Goal: Task Accomplishment & Management: Complete application form

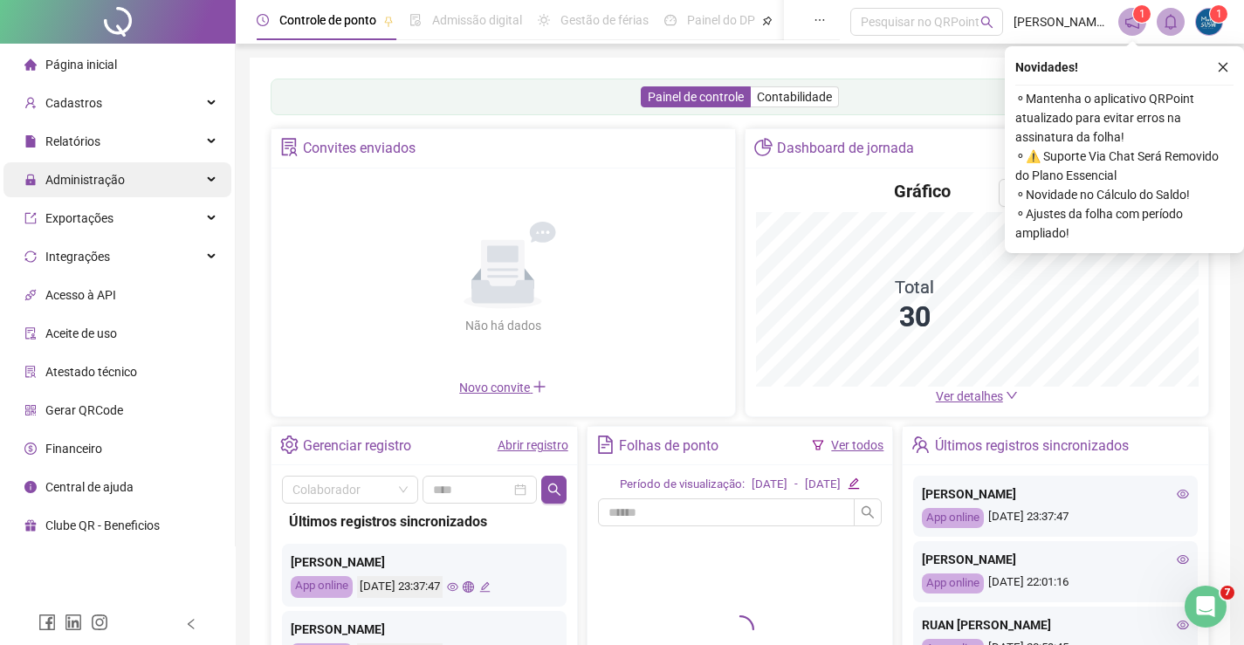
click at [157, 188] on div "Administração" at bounding box center [117, 179] width 228 height 35
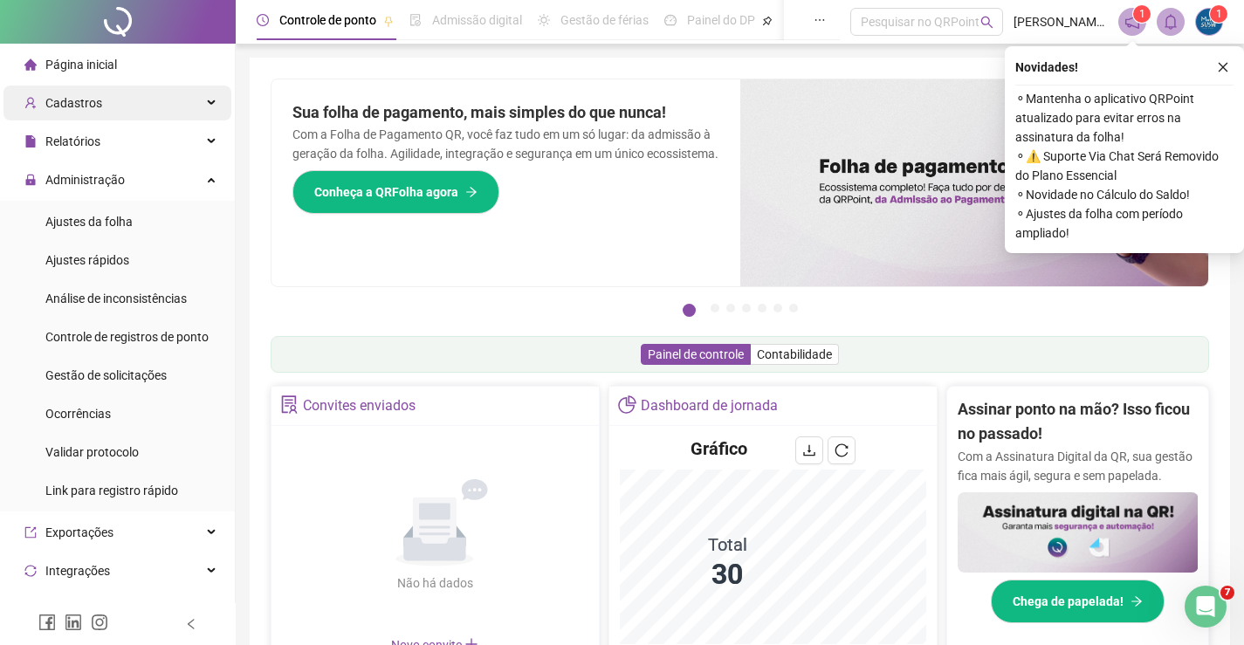
click at [115, 90] on div "Cadastros" at bounding box center [117, 103] width 228 height 35
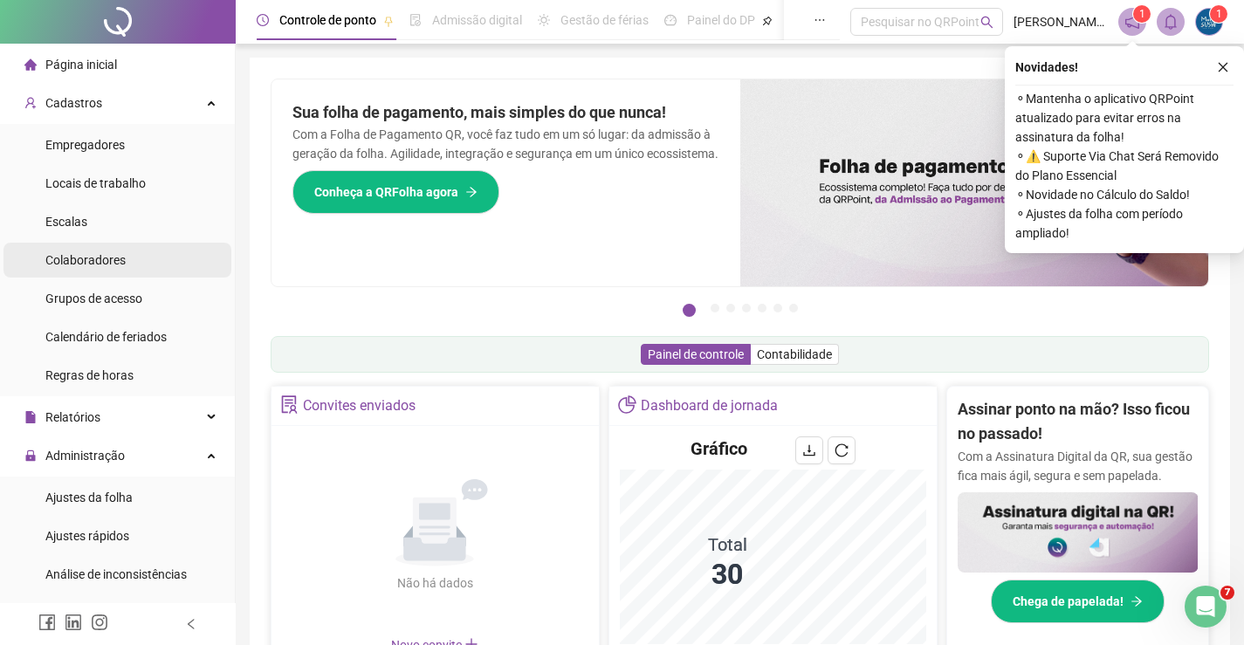
click at [114, 258] on span "Colaboradores" at bounding box center [85, 260] width 80 height 14
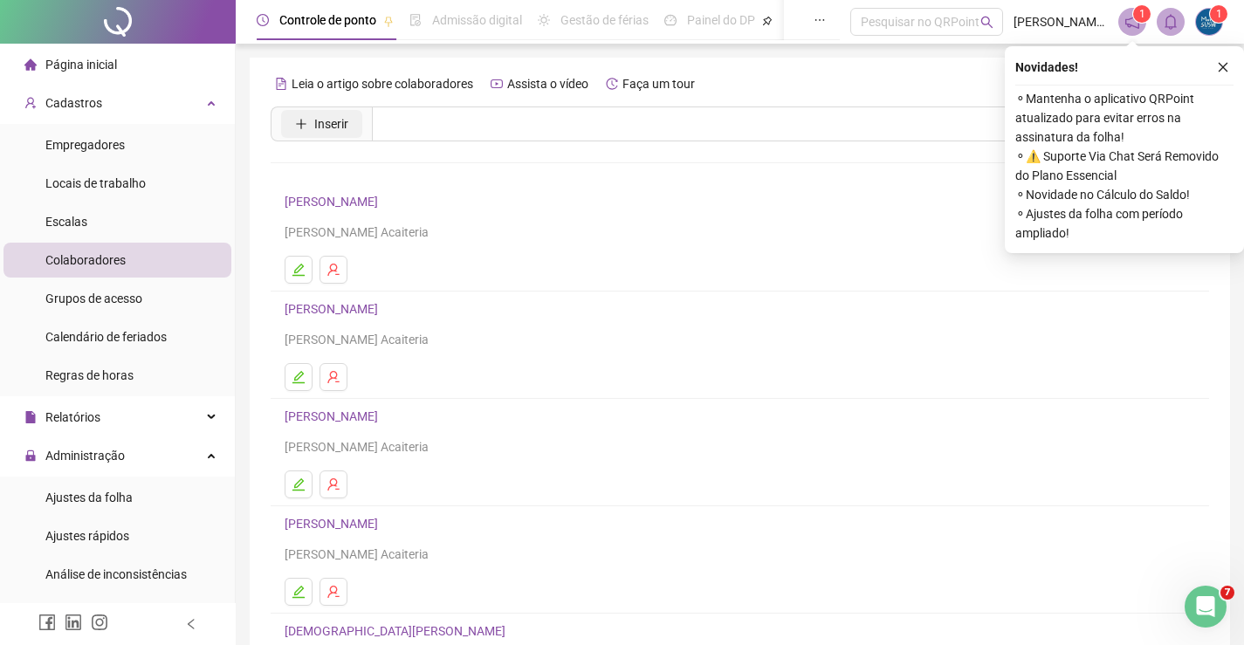
click at [306, 114] on button "Inserir" at bounding box center [321, 124] width 81 height 28
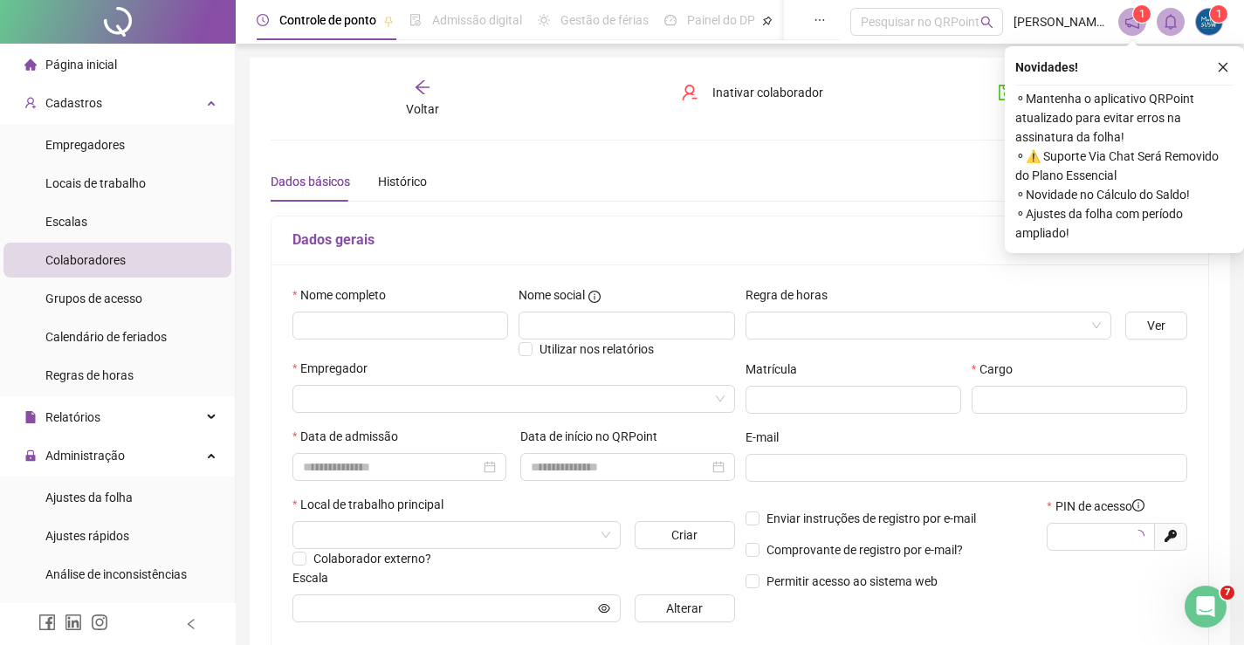
type input "*****"
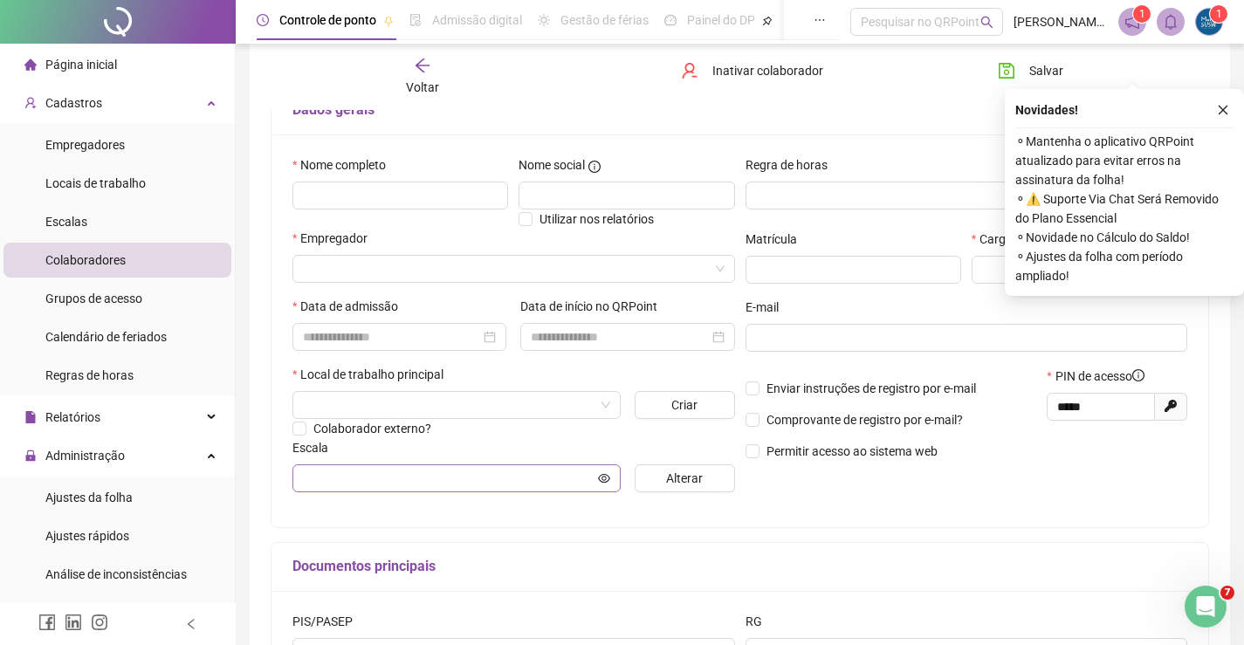
scroll to position [175, 0]
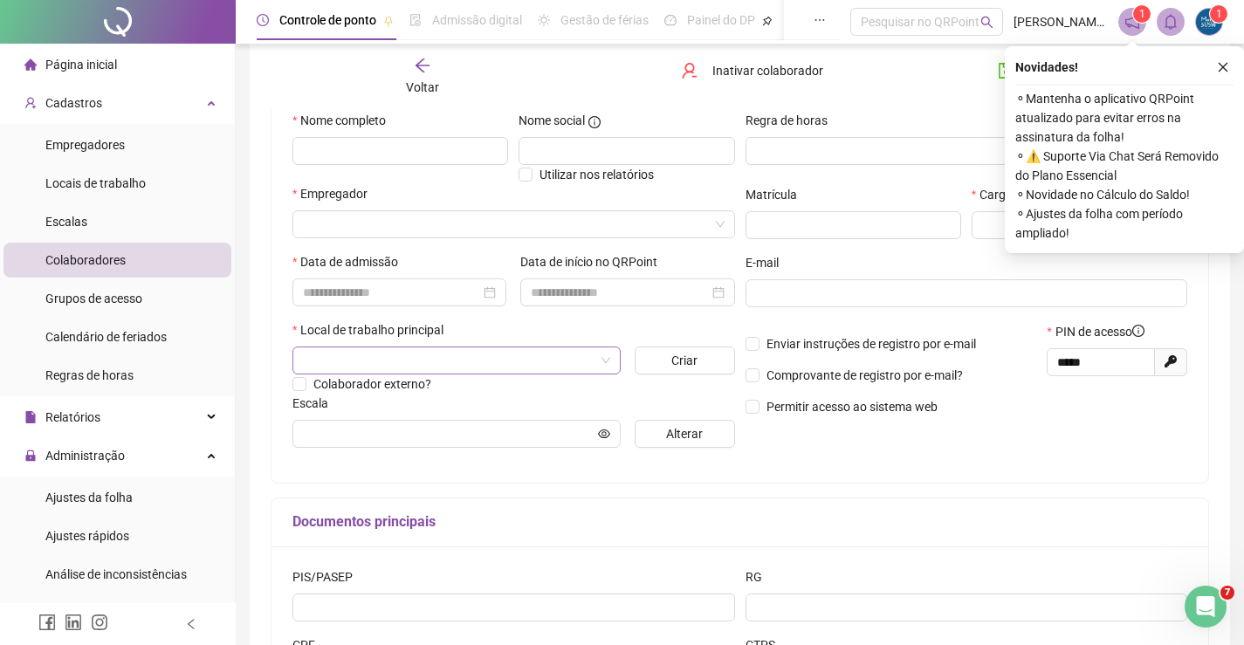
click at [356, 362] on input "search" at bounding box center [449, 361] width 292 height 26
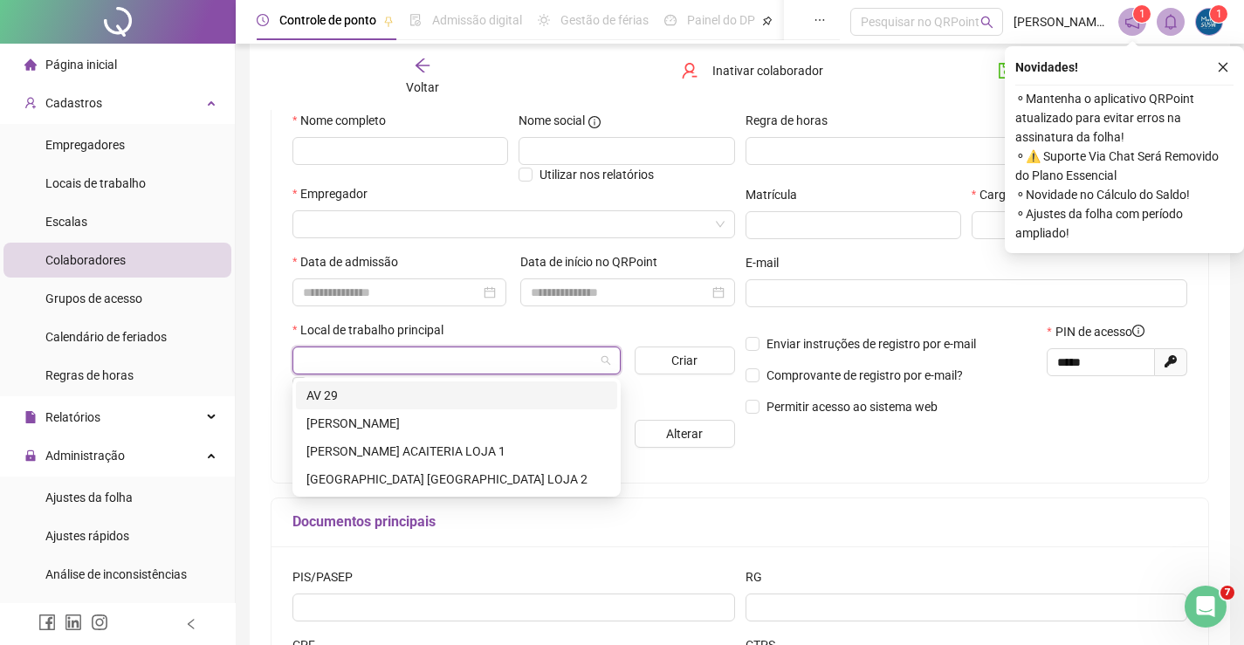
click at [325, 387] on div "AV 29" at bounding box center [456, 395] width 300 height 19
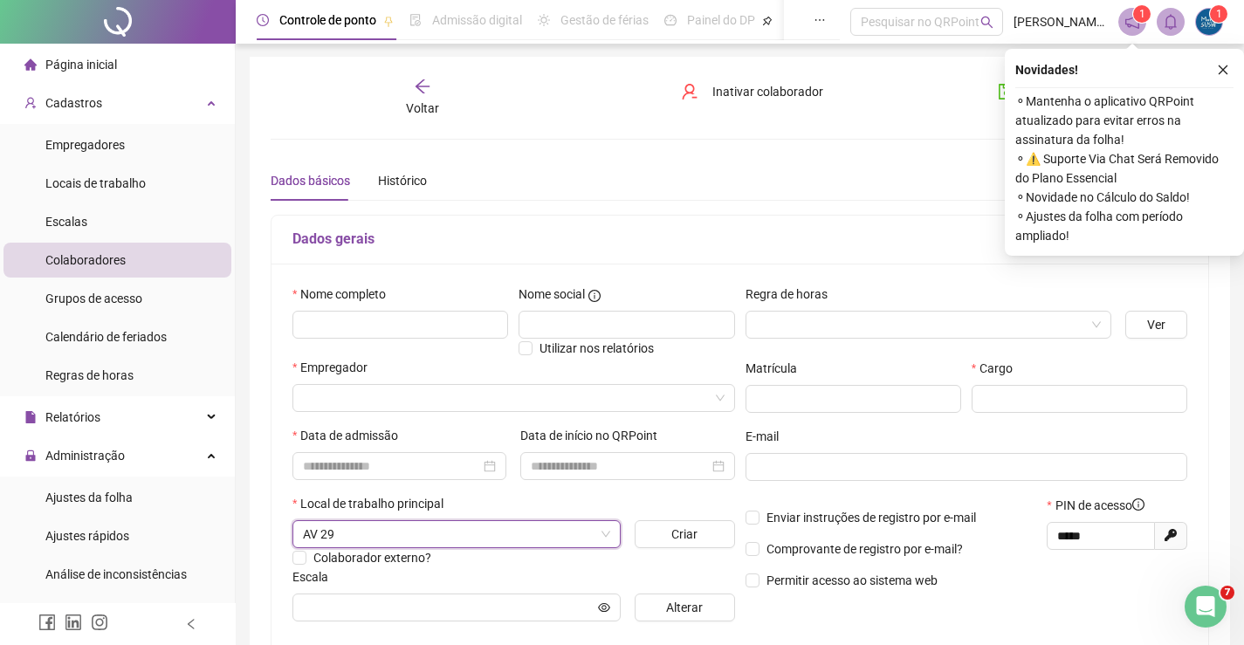
scroll to position [0, 0]
click at [1085, 401] on input "text" at bounding box center [1080, 400] width 216 height 28
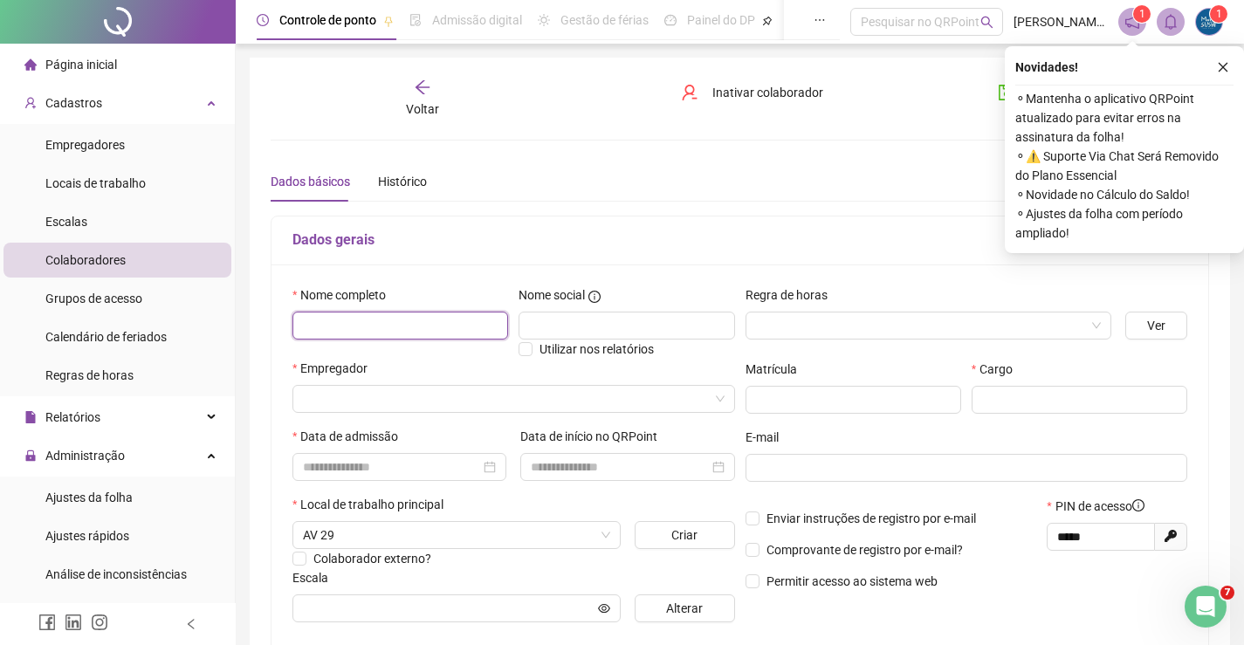
click at [328, 327] on input "text" at bounding box center [401, 326] width 216 height 28
type input "**********"
click at [432, 386] on input "search" at bounding box center [506, 399] width 406 height 26
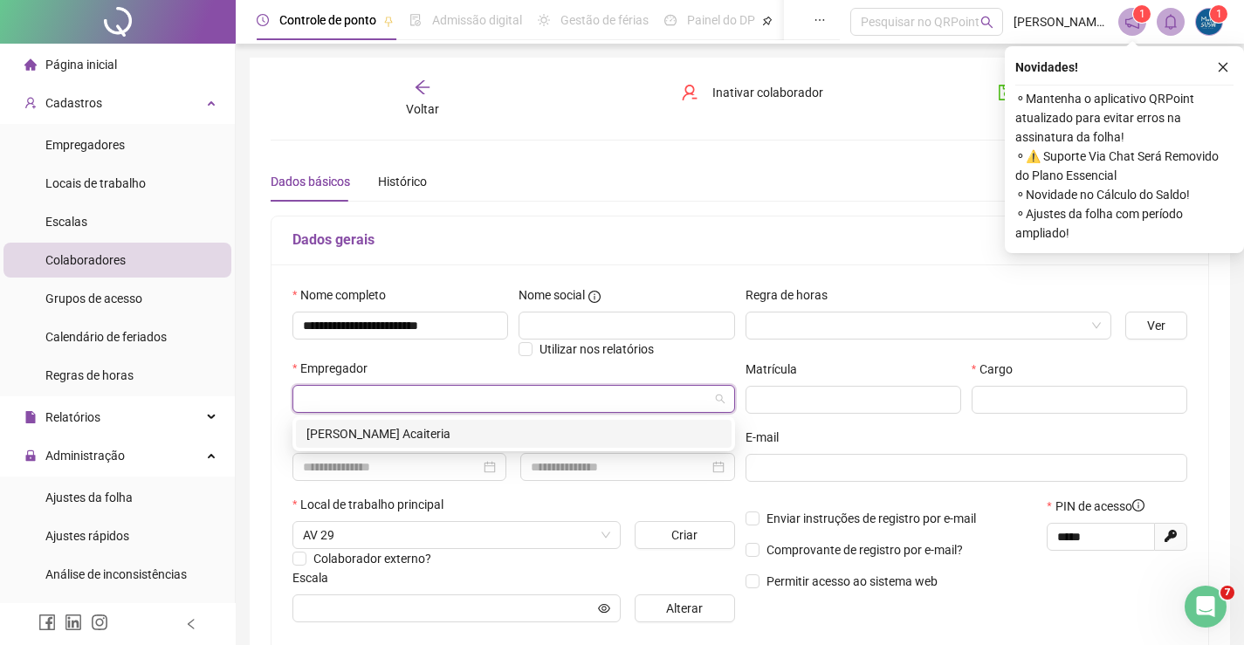
click at [429, 429] on div "Maria Pitaya Acaiteria" at bounding box center [513, 433] width 415 height 19
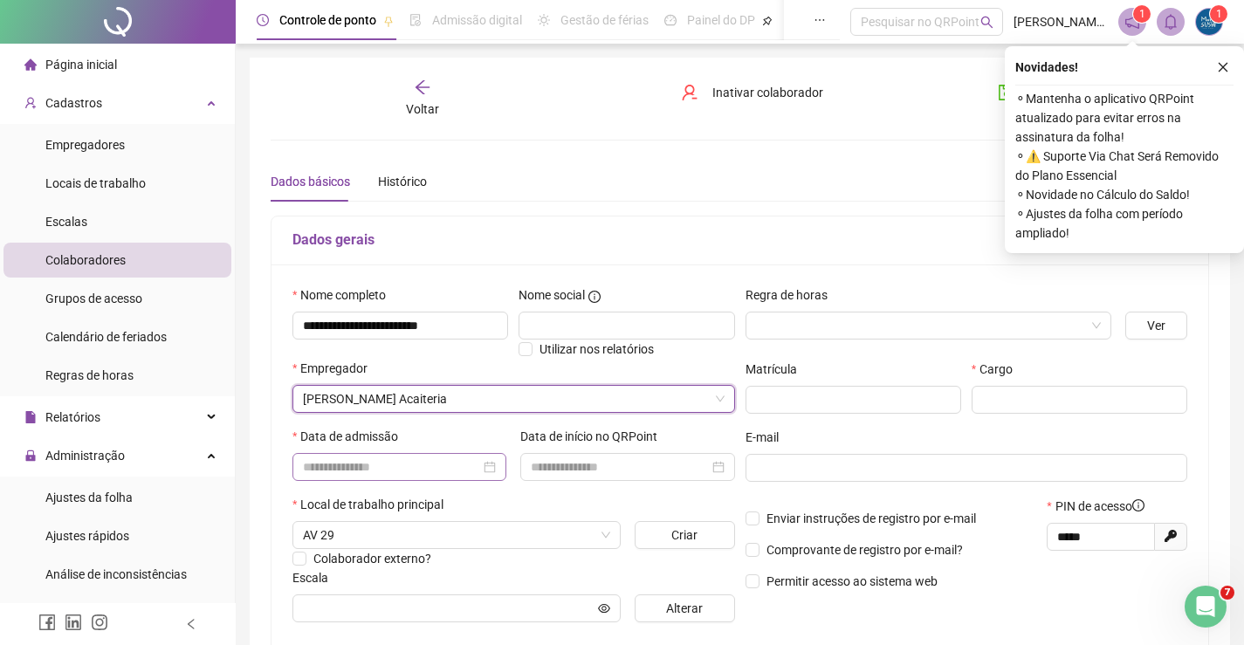
click at [425, 454] on div at bounding box center [400, 467] width 214 height 28
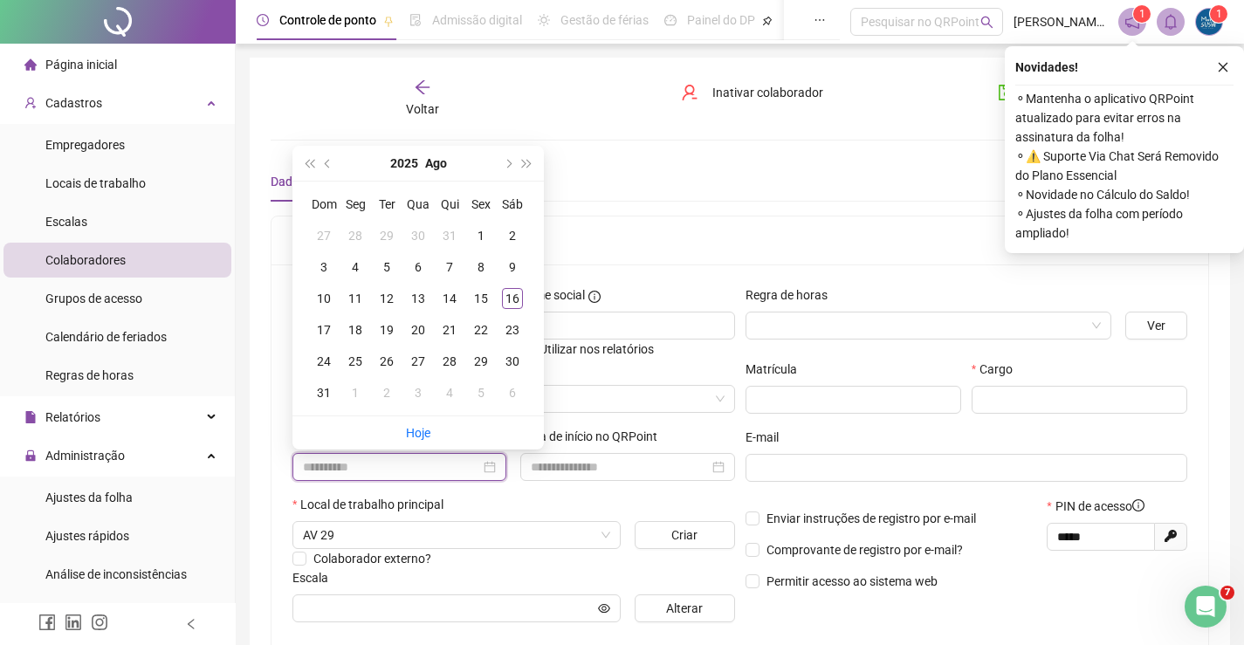
type input "**********"
click at [513, 297] on div "16" at bounding box center [512, 298] width 21 height 21
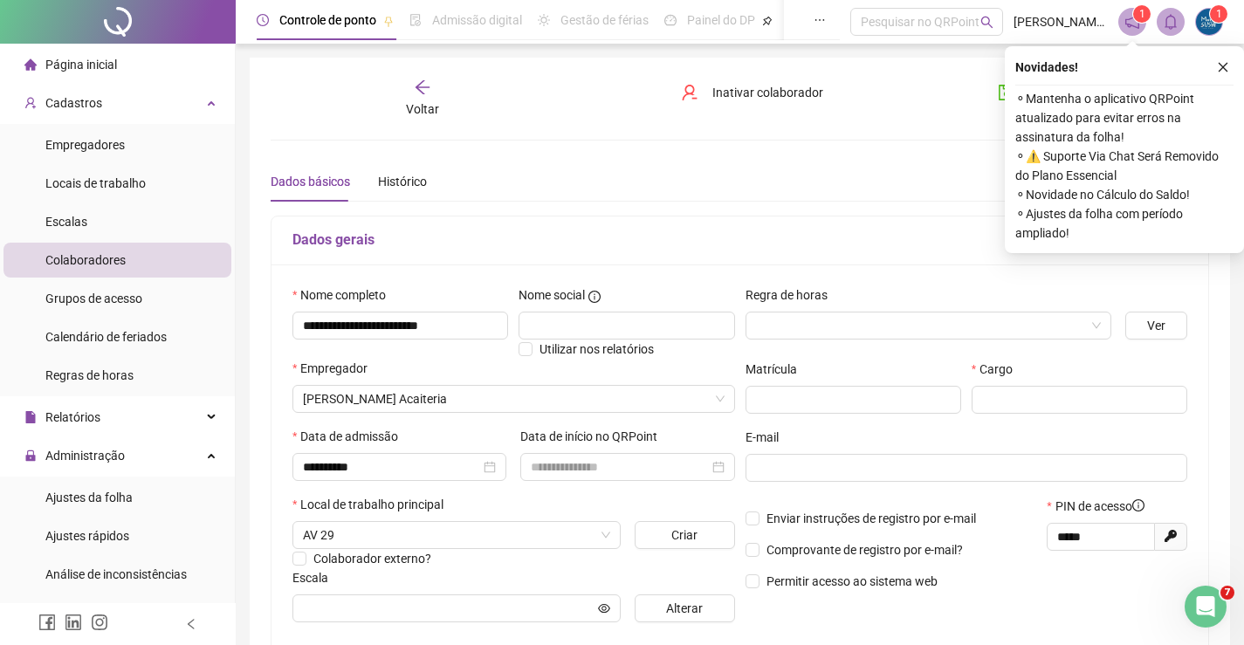
click at [545, 450] on div "Data de início no QRPoint" at bounding box center [627, 440] width 214 height 26
click at [546, 460] on input at bounding box center [619, 467] width 177 height 19
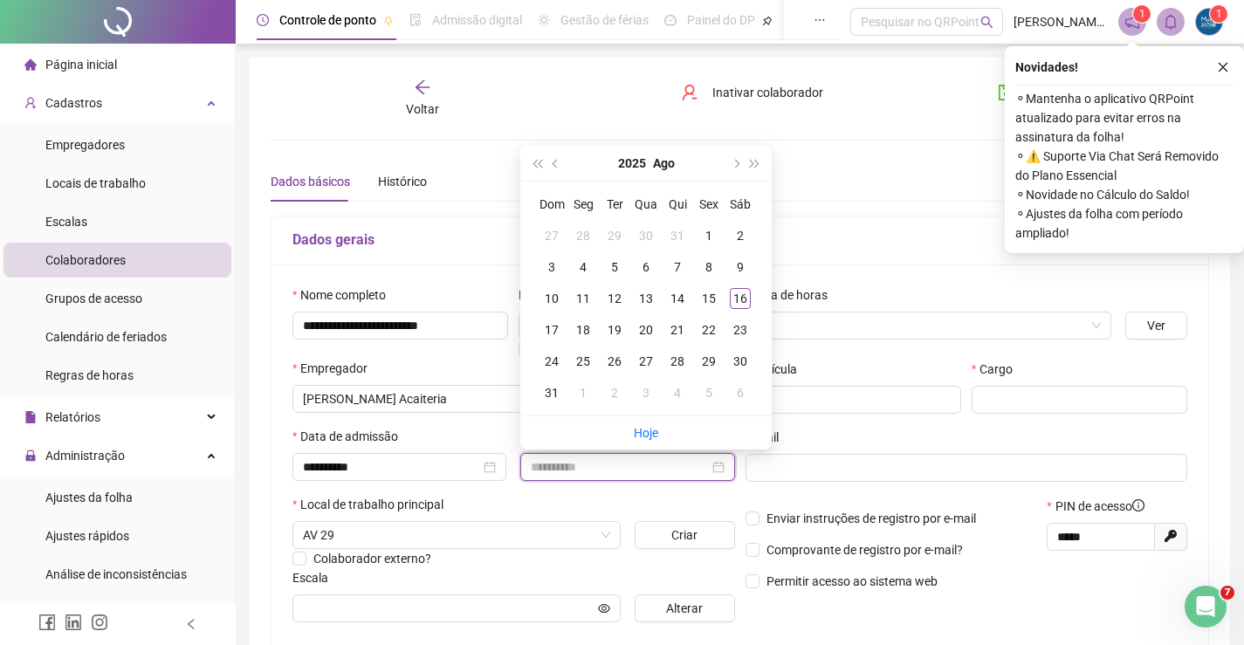
type input "**********"
click at [750, 300] on div "16" at bounding box center [740, 298] width 21 height 21
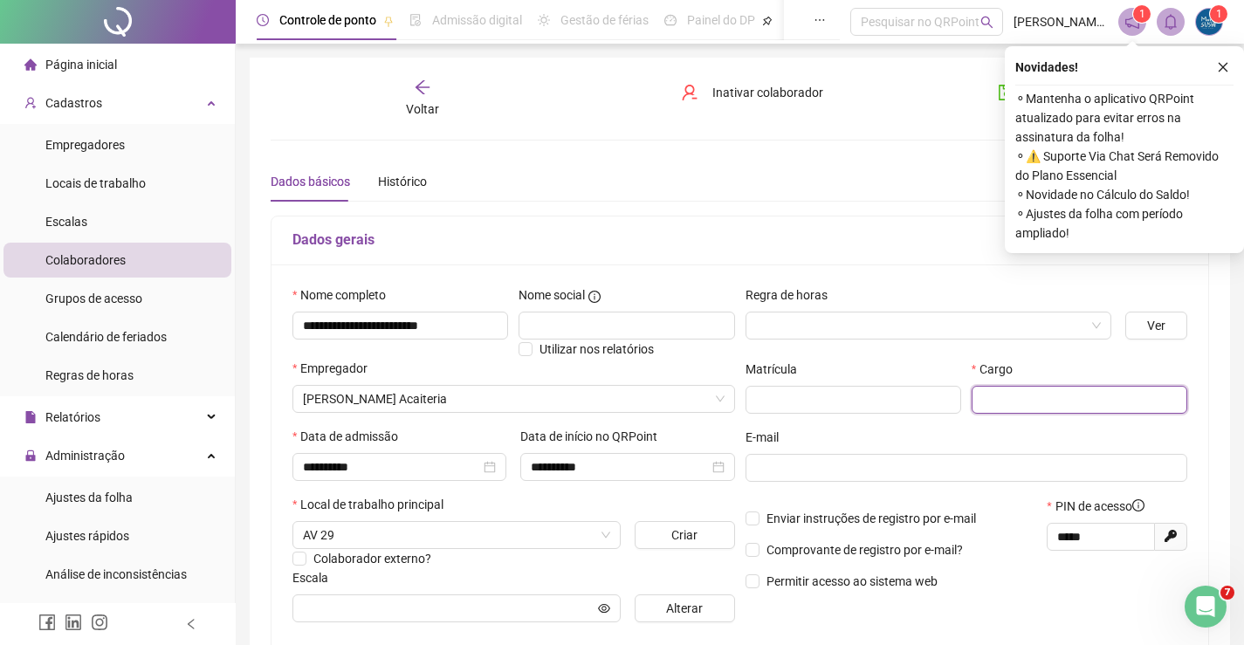
click at [989, 394] on input "text" at bounding box center [1080, 400] width 216 height 28
type input "*********"
click at [896, 335] on input "search" at bounding box center [920, 326] width 329 height 26
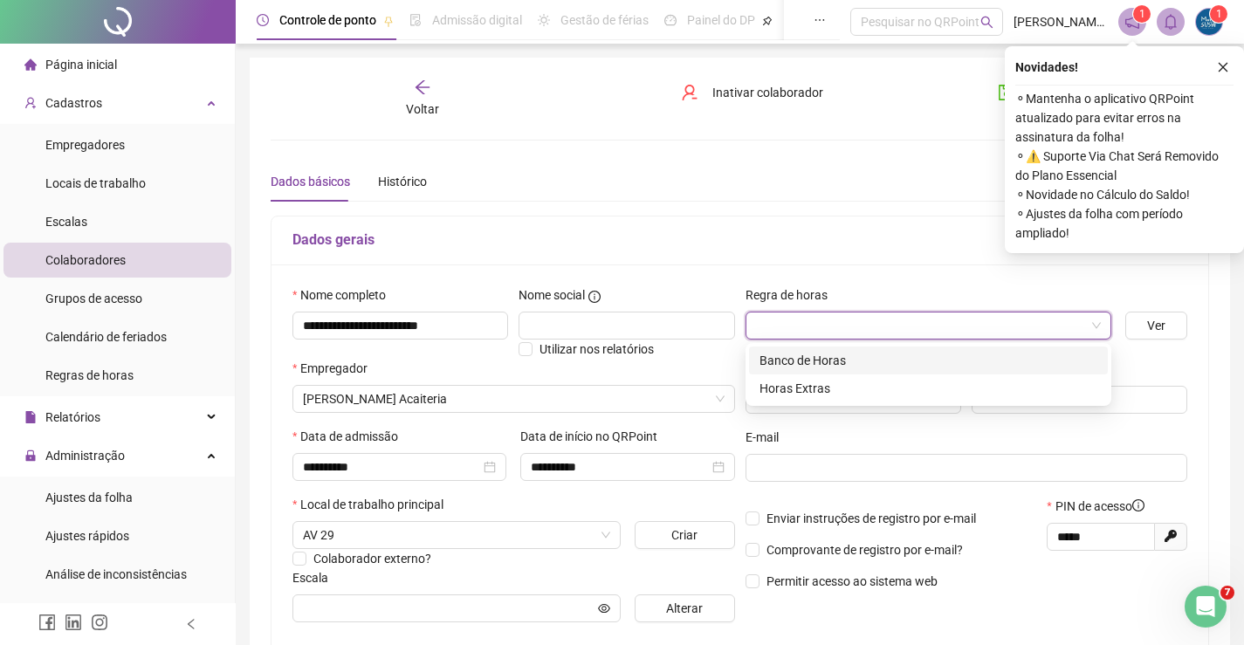
click at [865, 365] on div "Banco de Horas" at bounding box center [929, 360] width 338 height 19
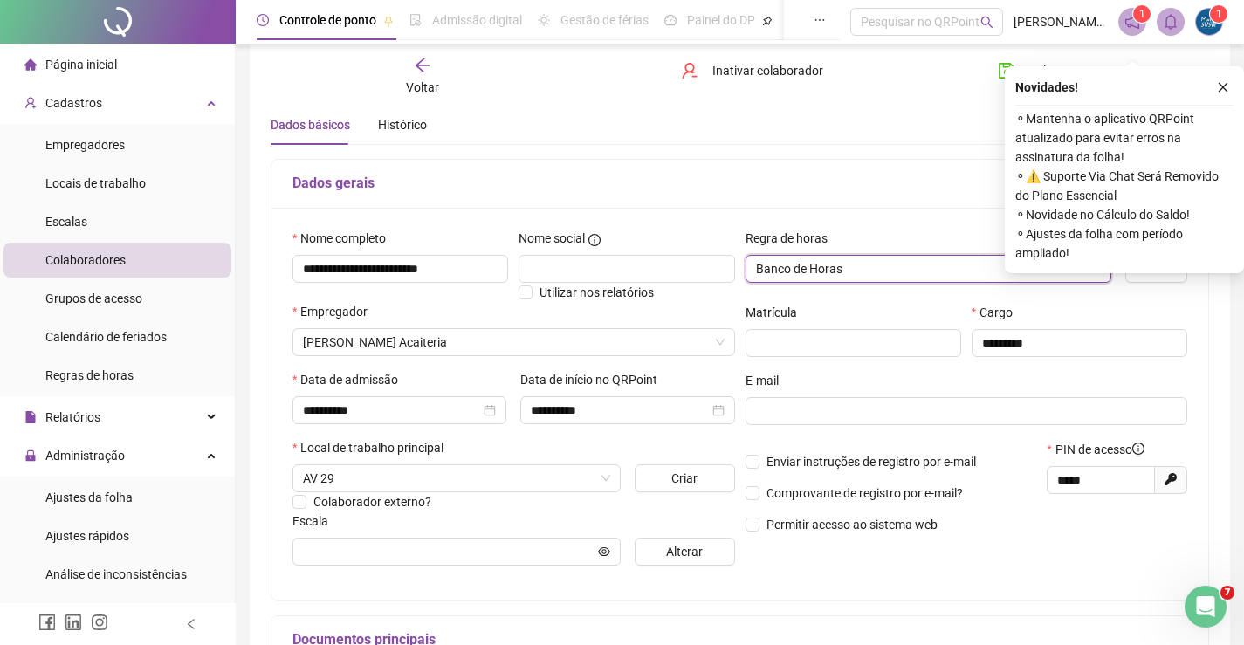
scroll to position [87, 0]
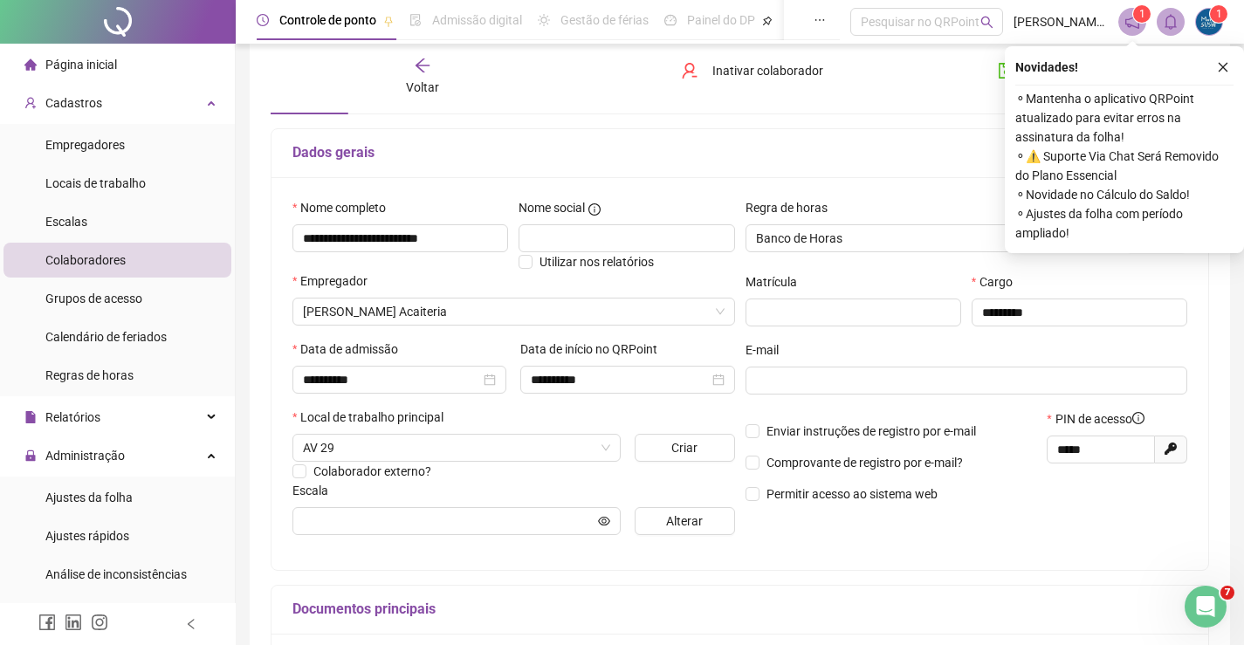
click at [909, 125] on div "**********" at bounding box center [740, 443] width 939 height 739
click at [1222, 61] on icon "close" at bounding box center [1223, 67] width 12 height 12
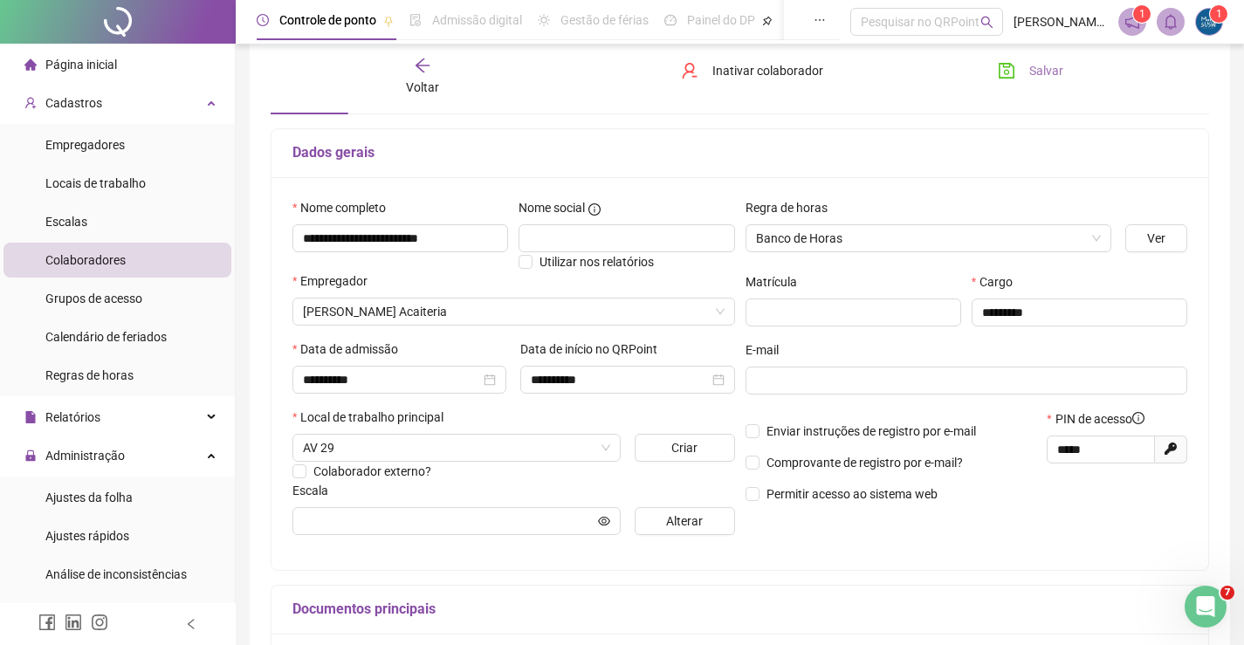
click at [1023, 64] on button "Salvar" at bounding box center [1031, 71] width 92 height 28
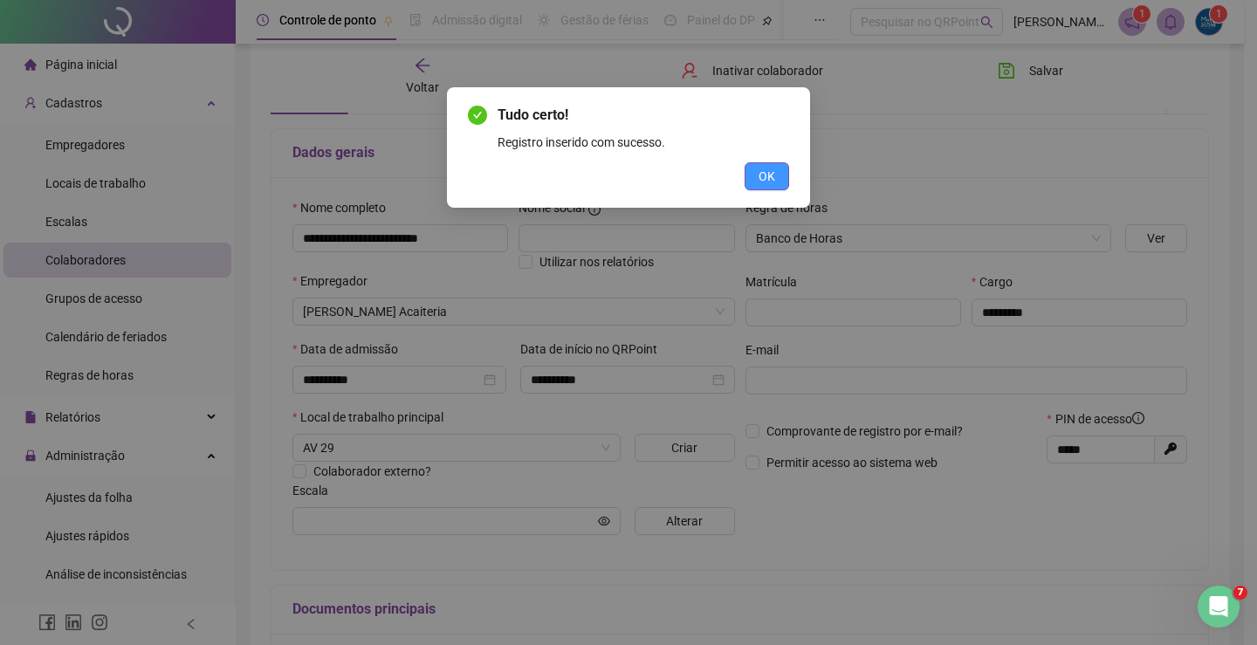
click at [771, 175] on span "OK" at bounding box center [767, 176] width 17 height 19
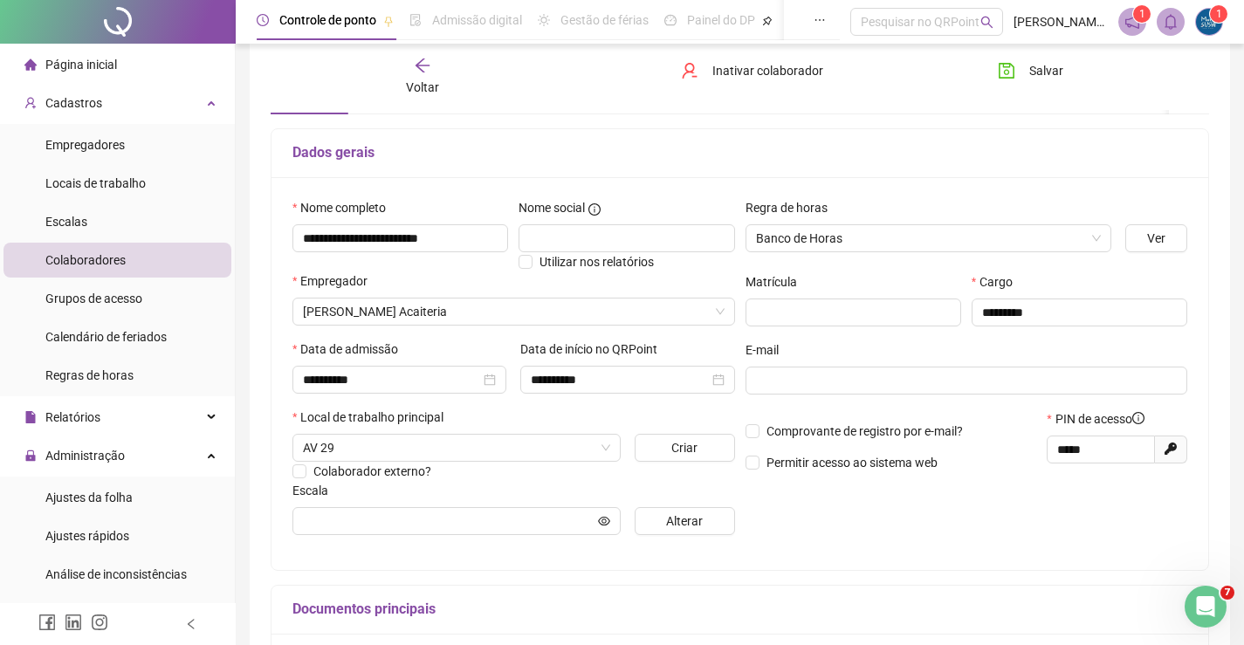
click at [413, 77] on div "Voltar" at bounding box center [422, 77] width 145 height 40
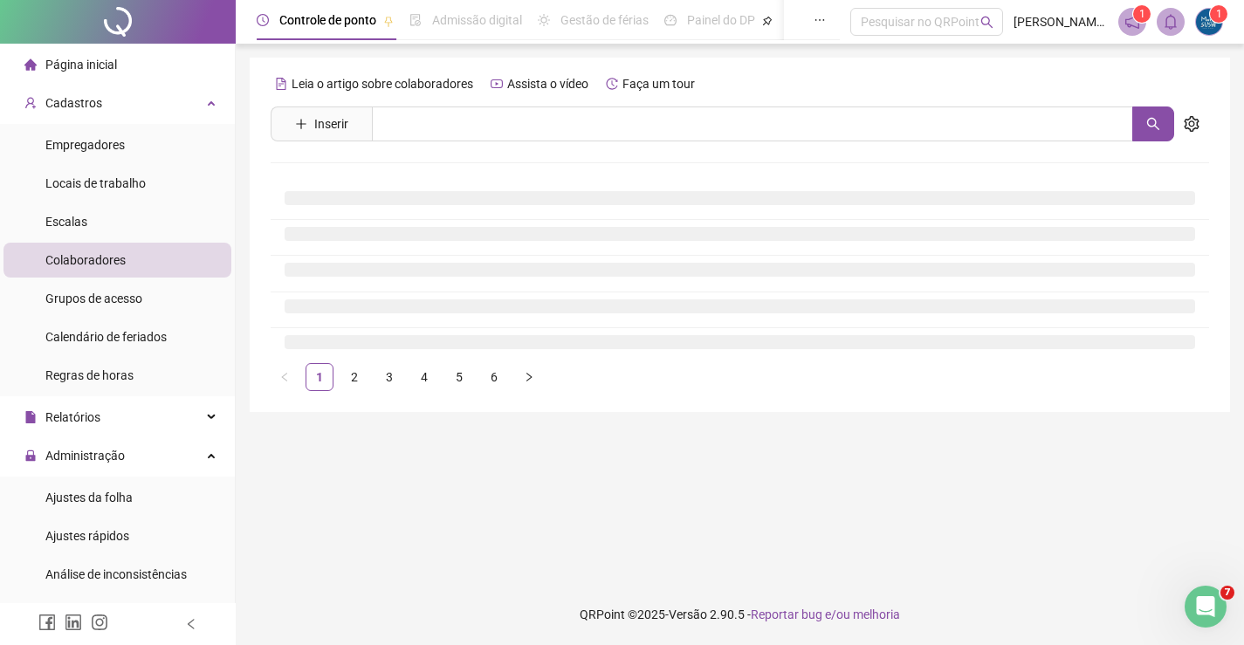
scroll to position [0, 0]
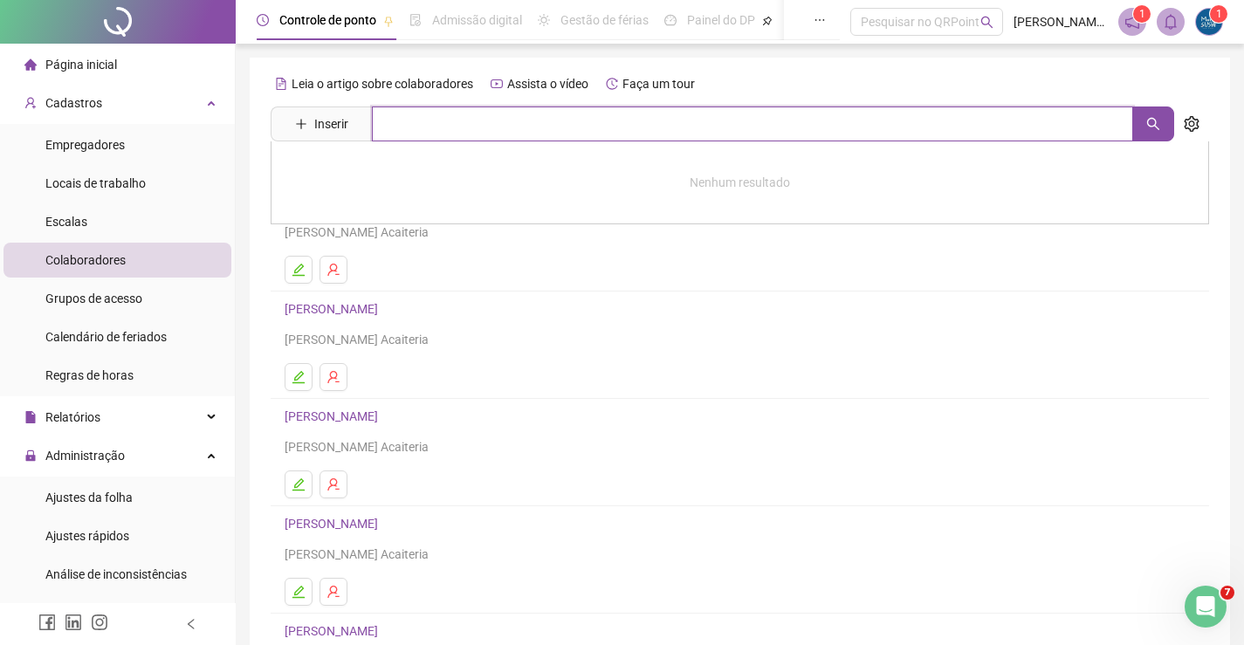
click at [410, 120] on input "text" at bounding box center [752, 124] width 761 height 35
click at [674, 288] on li "ANA CRISTINA COSTA DA SILVA Maria Pitaya Acaiteria" at bounding box center [740, 237] width 939 height 107
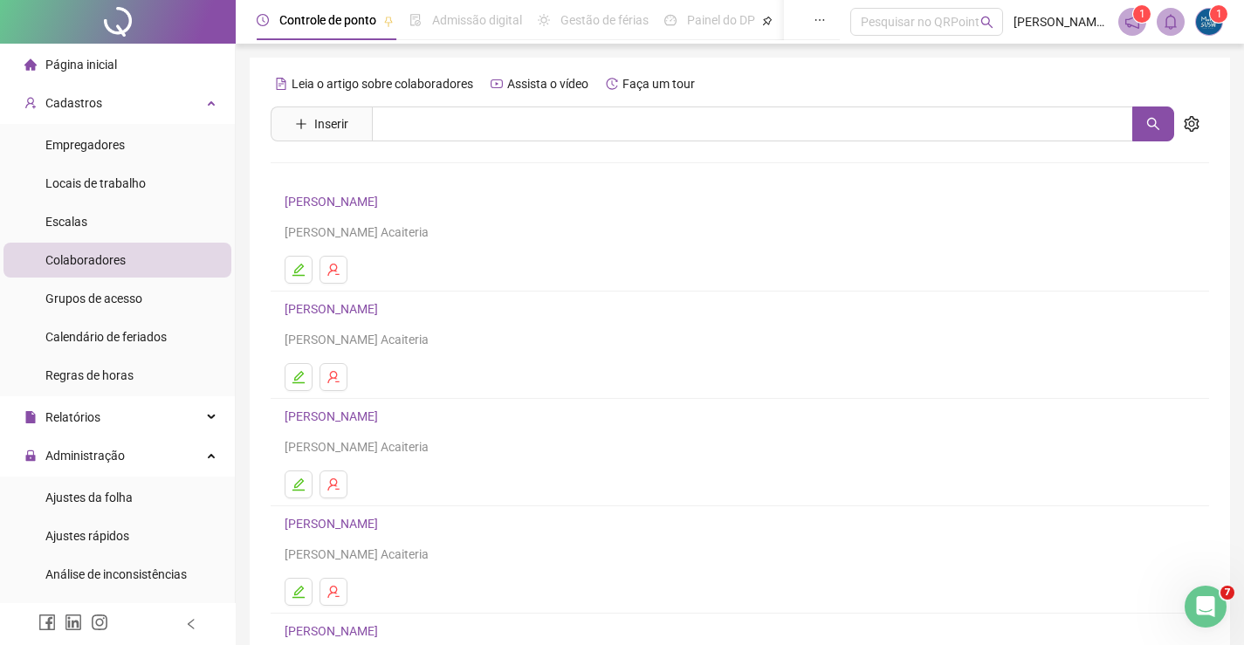
click at [383, 302] on link "ANDERSON DA SILVA MONTEIRO" at bounding box center [334, 309] width 99 height 14
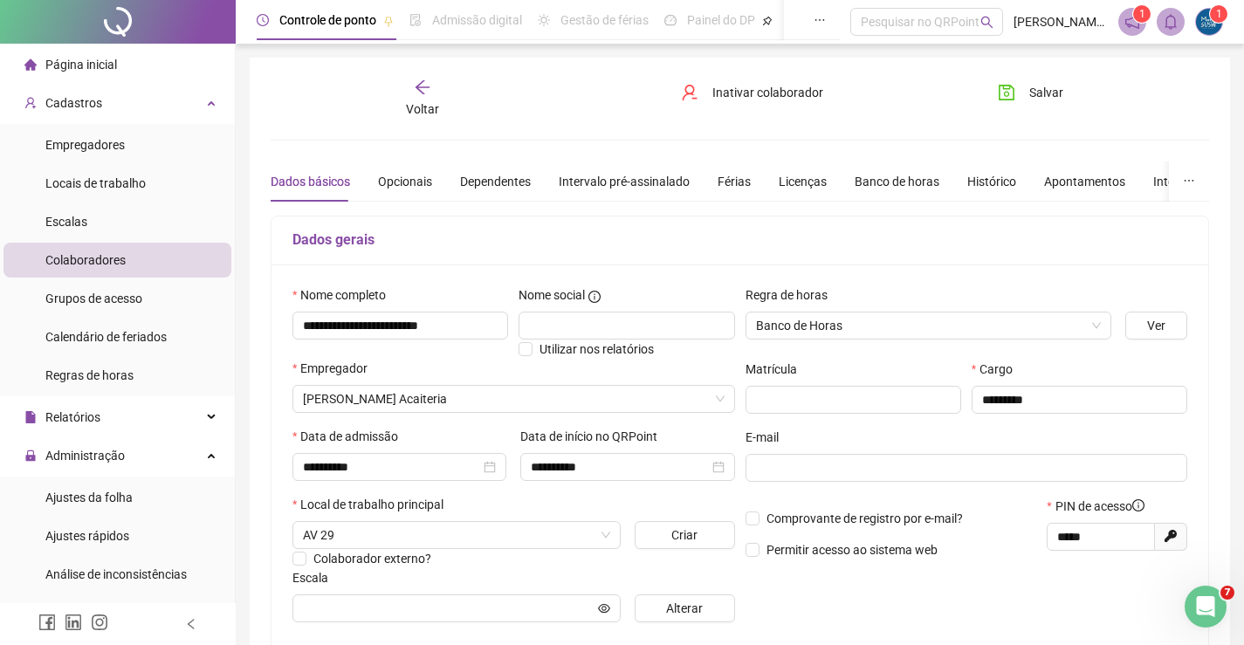
click at [420, 90] on icon "arrow-left" at bounding box center [423, 87] width 14 height 14
